Goal: Find specific page/section: Find specific page/section

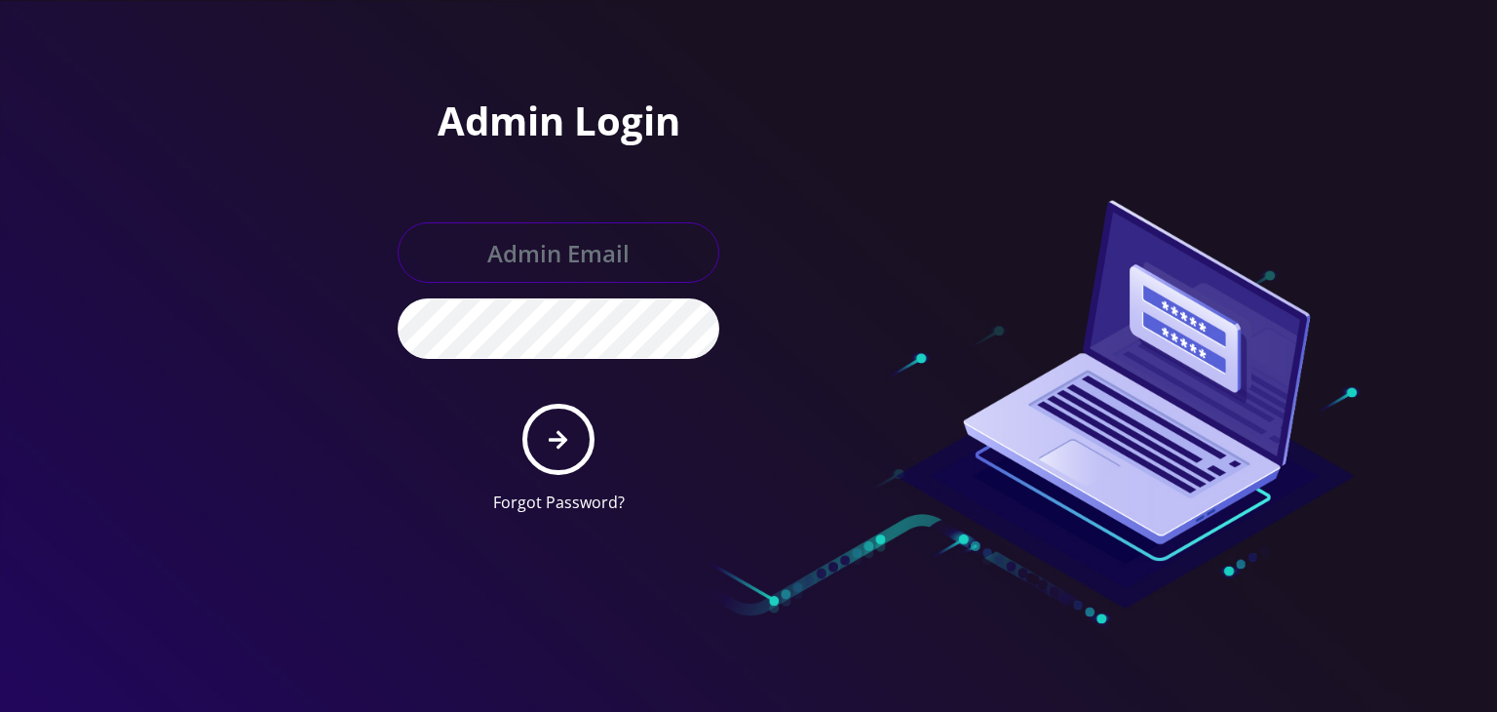
type input "boris@teltik.com"
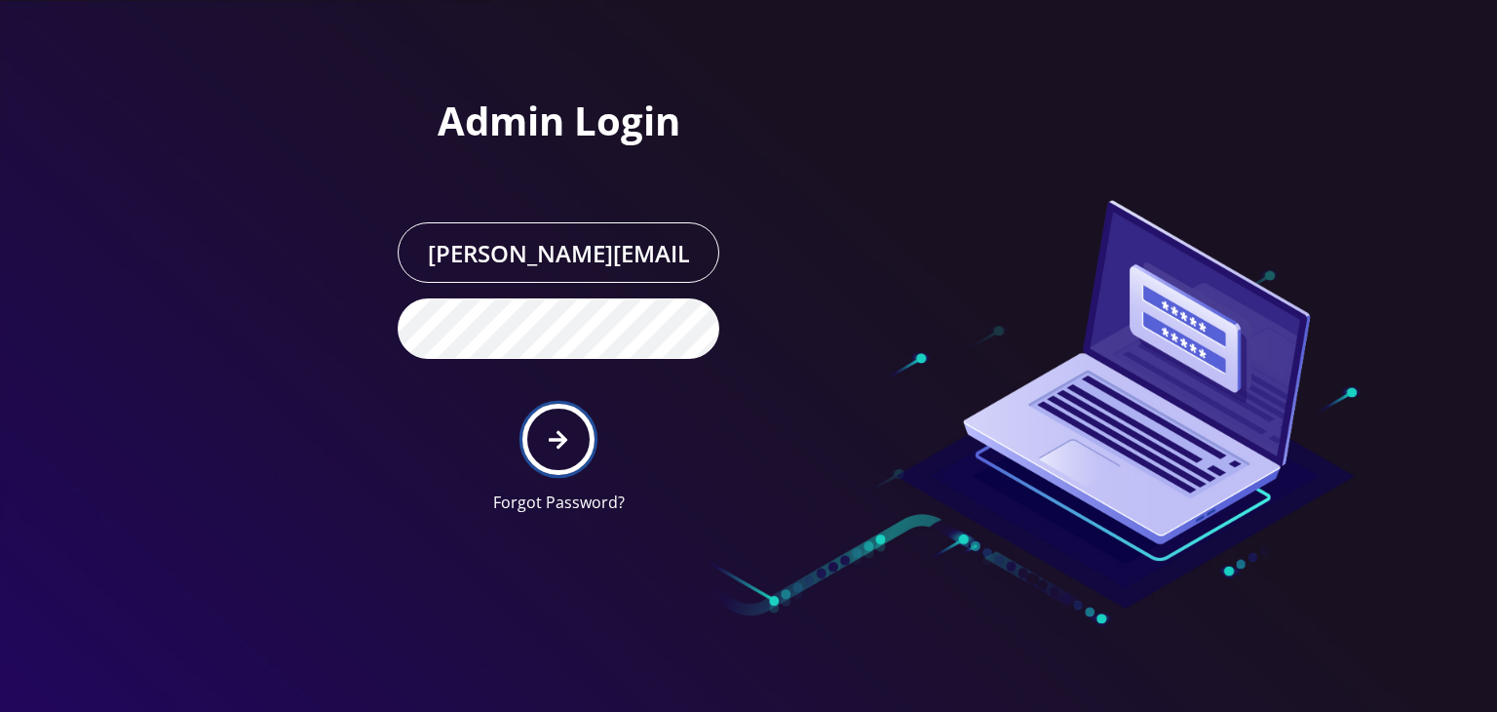
click at [550, 439] on icon "submit" at bounding box center [558, 439] width 19 height 19
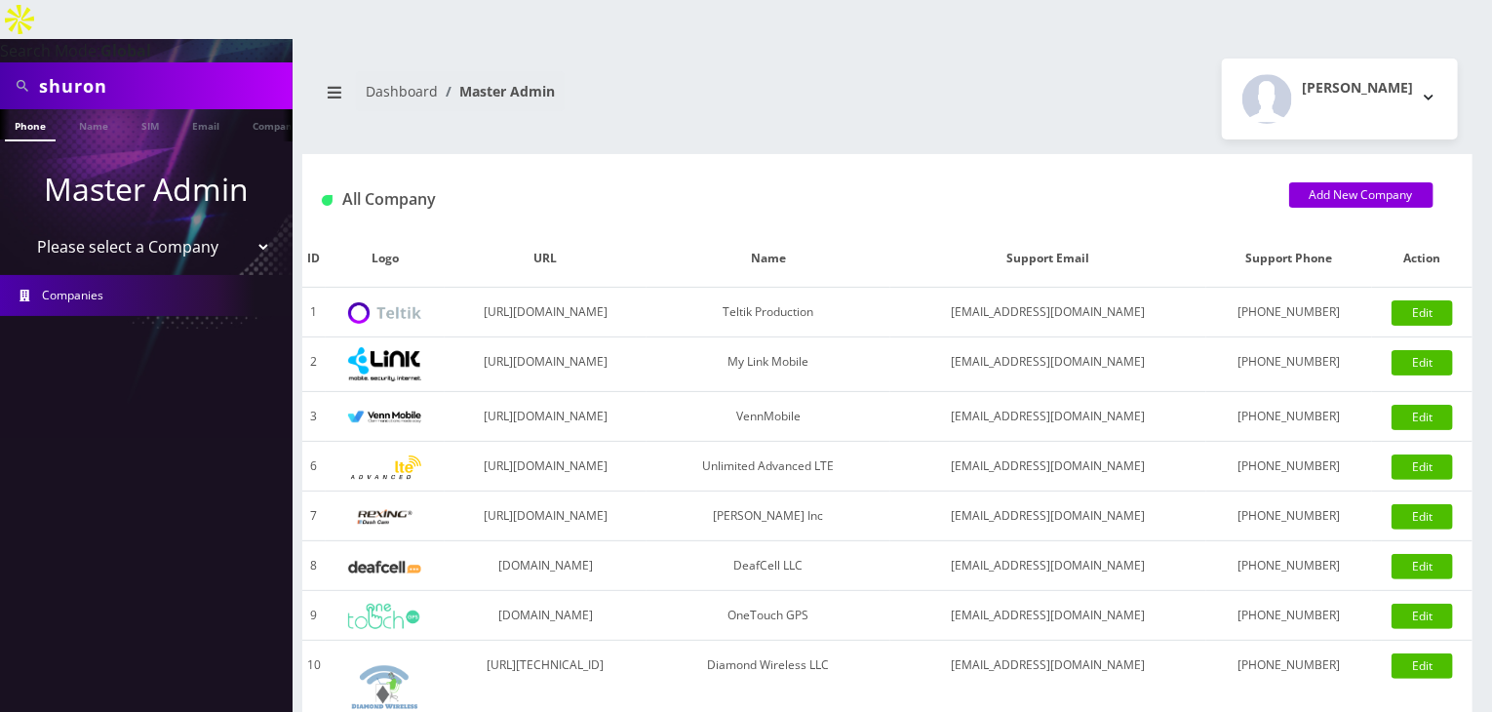
click at [239, 228] on select "Please select a Company Teltik Production My Link Mobile VennMobile Unlimited A…" at bounding box center [146, 246] width 249 height 37
select select "13"
click at [22, 228] on select "Please select a Company Teltik Production My Link Mobile VennMobile Unlimited A…" at bounding box center [146, 246] width 249 height 37
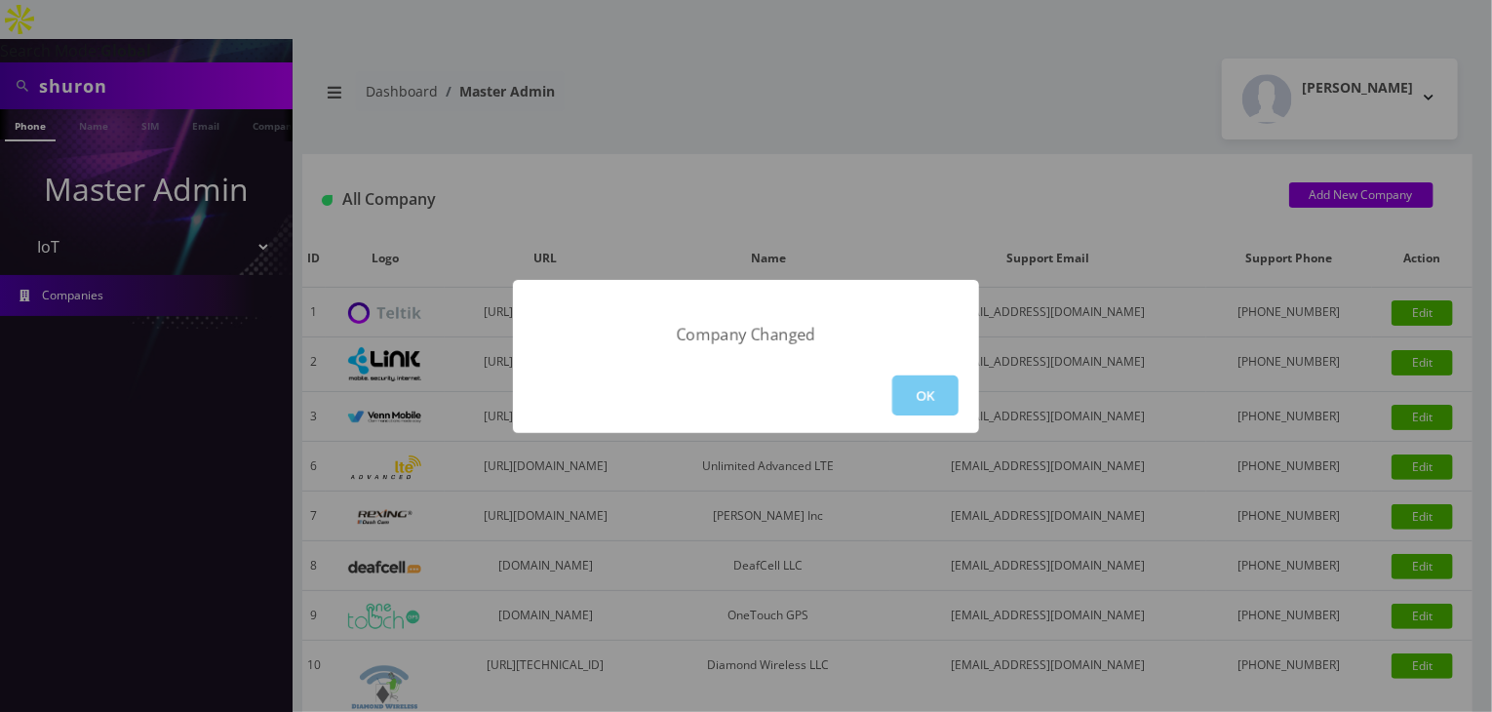
click at [953, 398] on button "OK" at bounding box center [925, 395] width 66 height 40
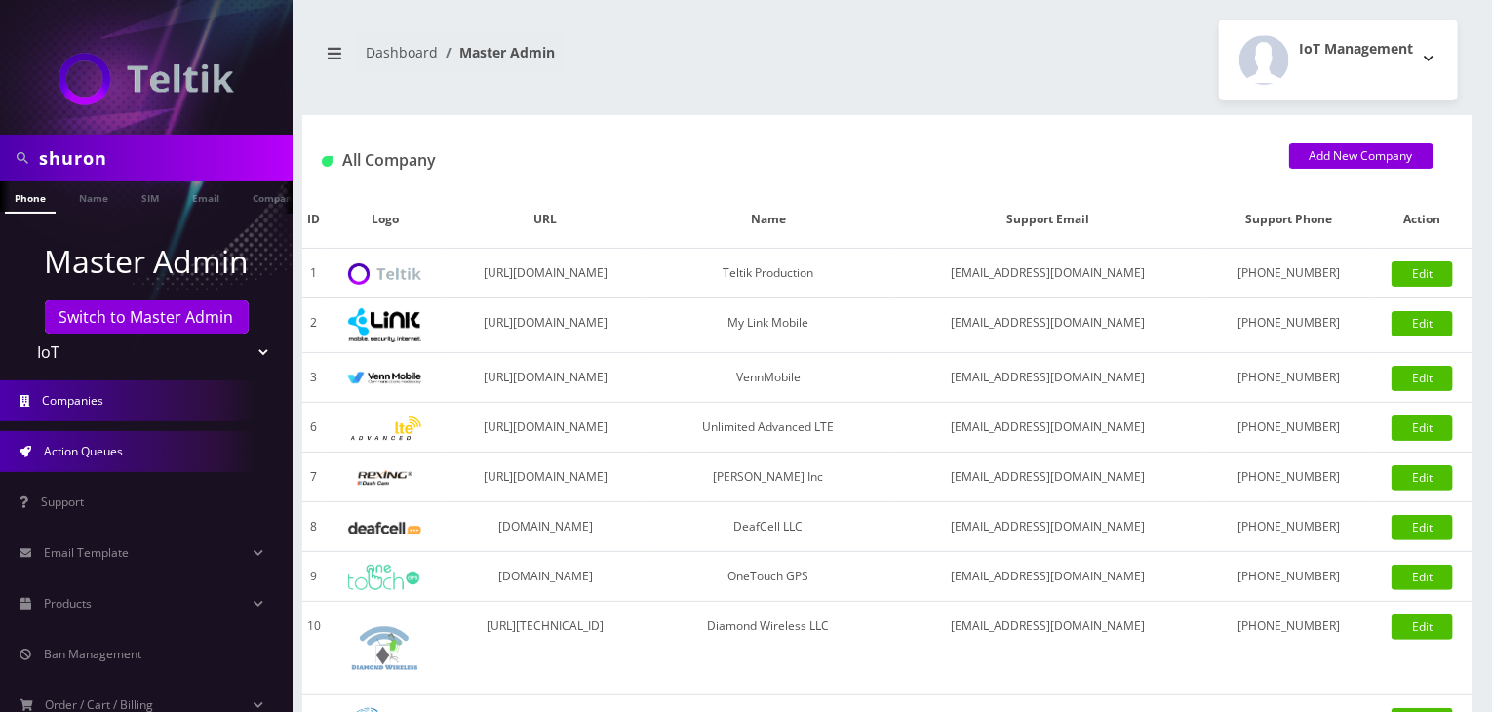
click at [90, 461] on link "Action Queues" at bounding box center [146, 451] width 292 height 41
